Goal: Transaction & Acquisition: Subscribe to service/newsletter

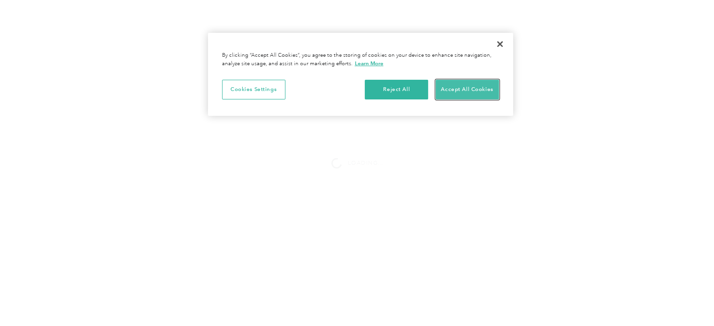
click at [464, 94] on button "Accept All Cookies" at bounding box center [466, 90] width 63 height 20
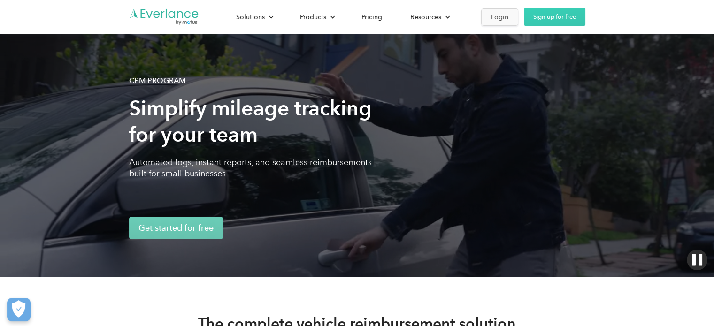
click at [501, 18] on div "Login" at bounding box center [499, 17] width 17 height 12
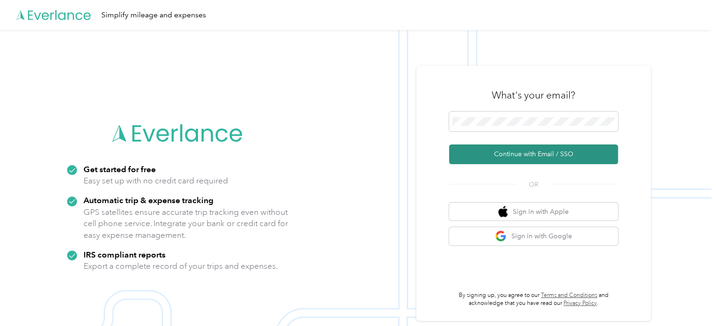
click at [550, 153] on button "Continue with Email / SSO" at bounding box center [533, 155] width 169 height 20
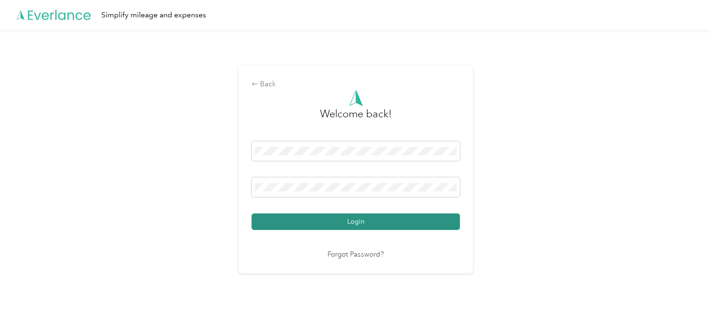
click at [348, 221] on button "Login" at bounding box center [355, 221] width 208 height 16
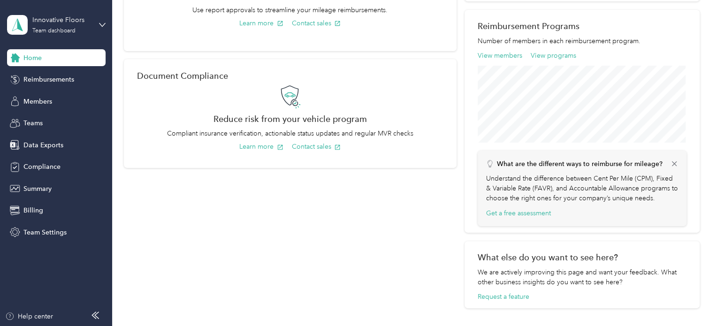
scroll to position [328, 0]
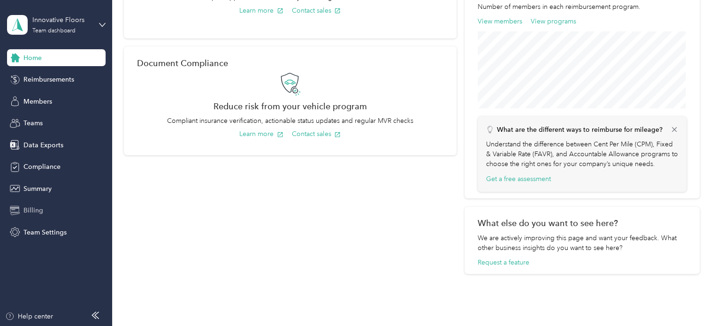
click at [38, 210] on span "Billing" at bounding box center [33, 211] width 20 height 10
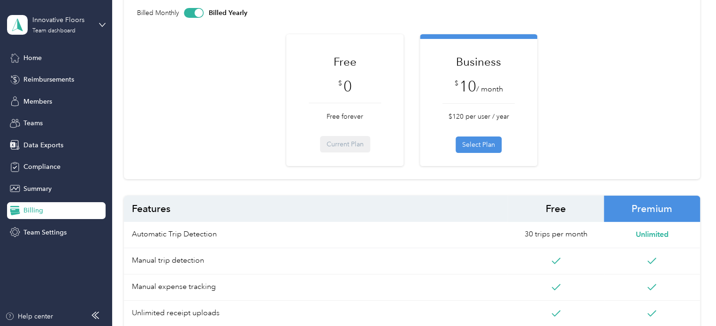
scroll to position [62, 0]
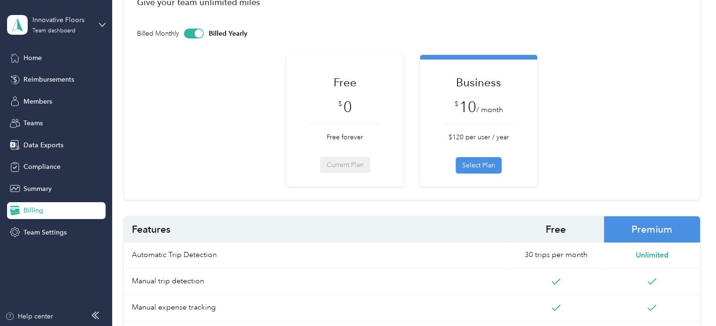
drag, startPoint x: 476, startPoint y: 167, endPoint x: 354, endPoint y: 257, distance: 151.6
click at [467, 166] on button "Select Plan" at bounding box center [479, 165] width 46 height 16
